Goal: Find specific fact: Find contact information

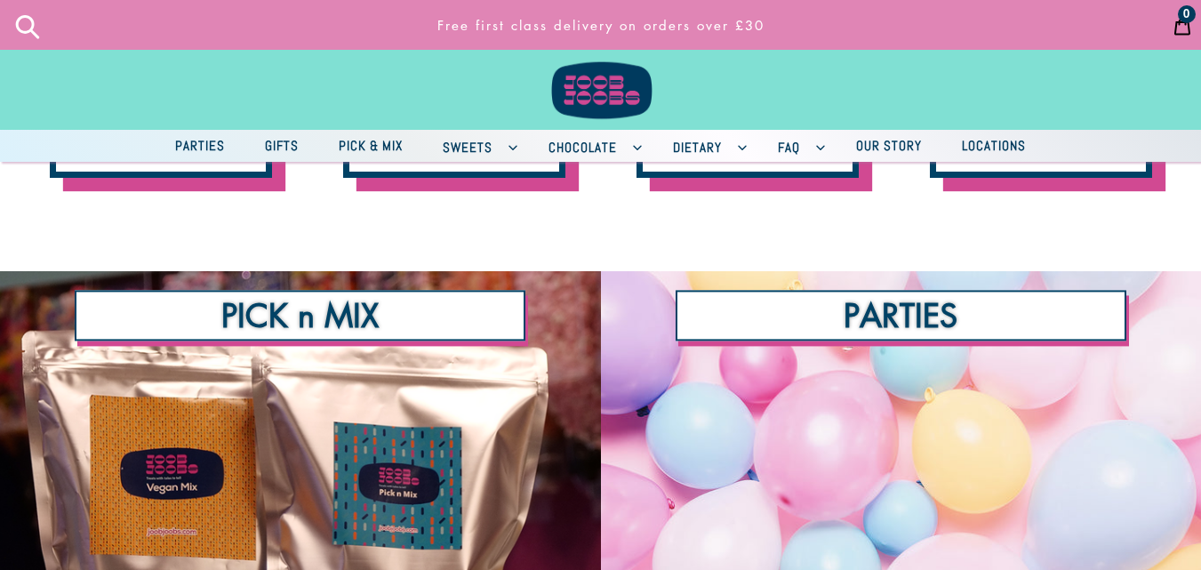
scroll to position [800, 0]
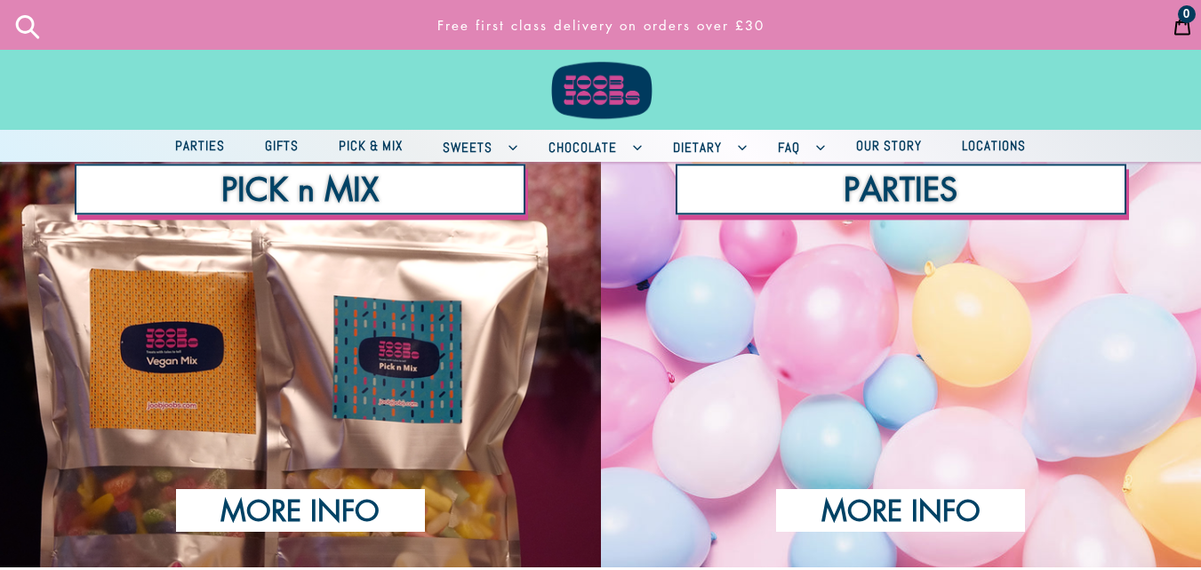
click at [987, 156] on span "Locations" at bounding box center [994, 145] width 82 height 22
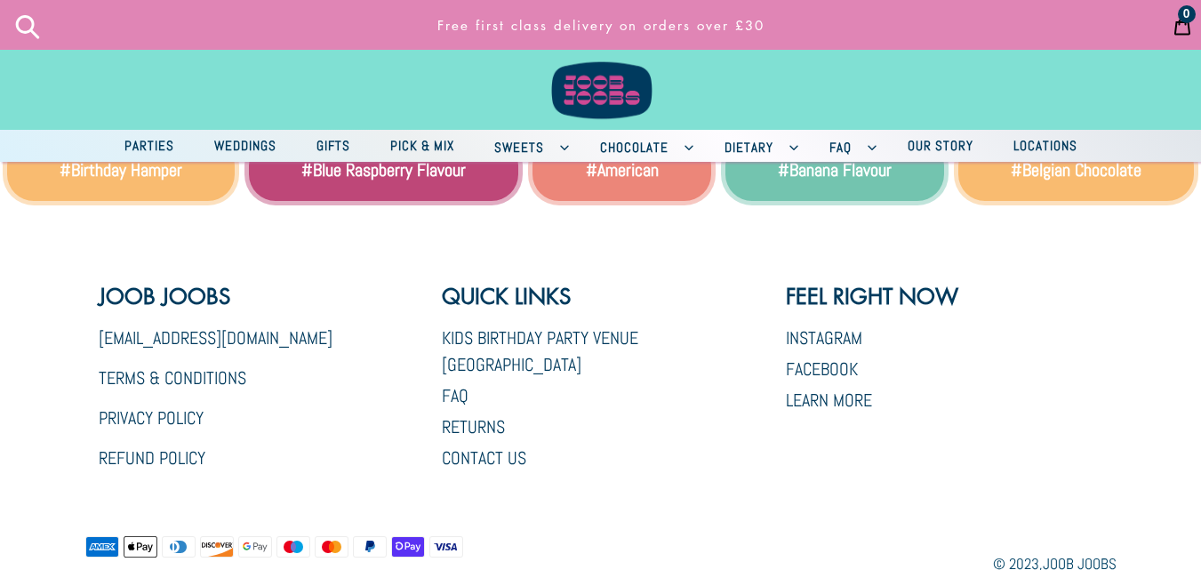
scroll to position [474, 0]
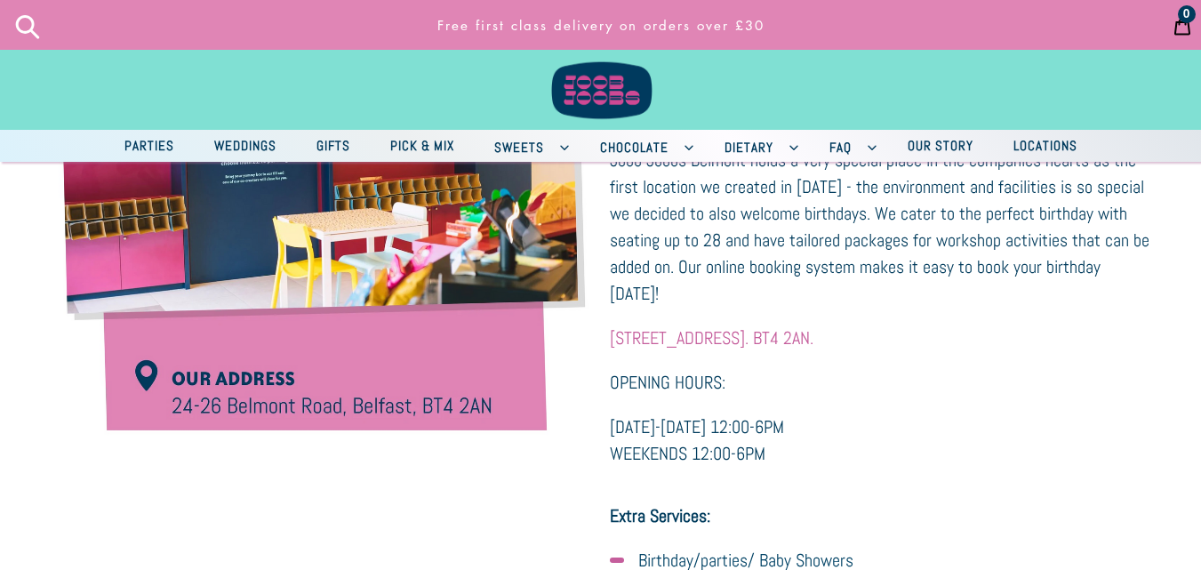
copy link "[STREET_ADDRESS]. BT4 2AN"
drag, startPoint x: 604, startPoint y: 279, endPoint x: 871, endPoint y: 292, distance: 266.9
click at [871, 292] on div "Joob Joobs [GEOGRAPHIC_DATA] Joob Joobs: Joob Joobs [GEOGRAPHIC_DATA] is home t…" at bounding box center [600, 408] width 1201 height 1058
